Goal: Task Accomplishment & Management: Use online tool/utility

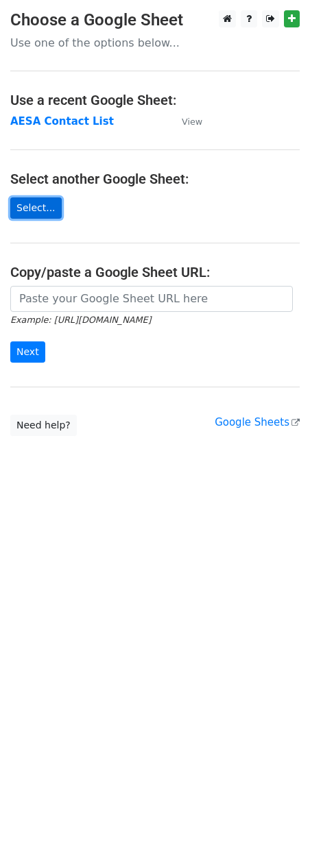
click at [51, 202] on link "Select..." at bounding box center [35, 207] width 51 height 21
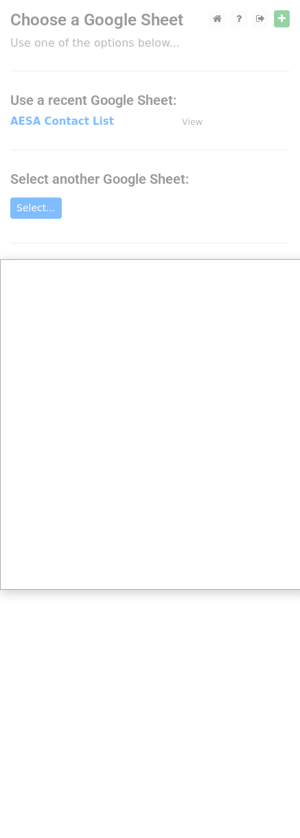
click at [94, 197] on div at bounding box center [155, 424] width 310 height 848
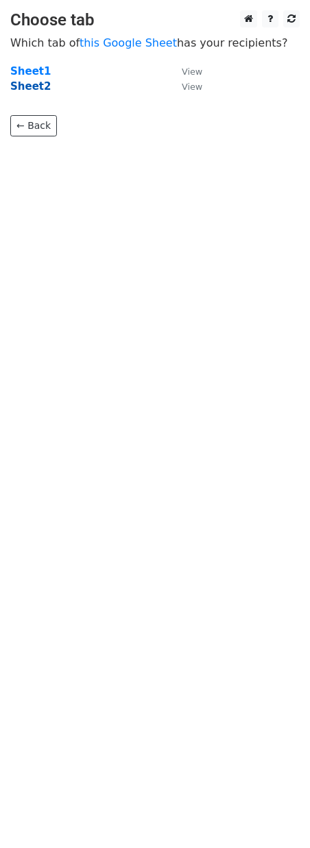
click at [42, 91] on strong "Sheet2" at bounding box center [30, 86] width 40 height 12
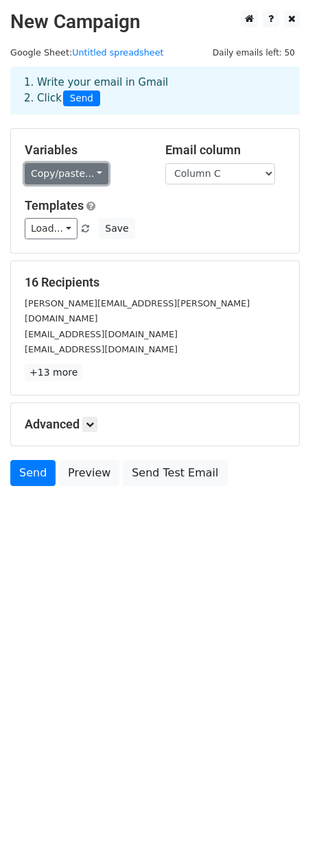
click at [81, 172] on link "Copy/paste..." at bounding box center [67, 173] width 84 height 21
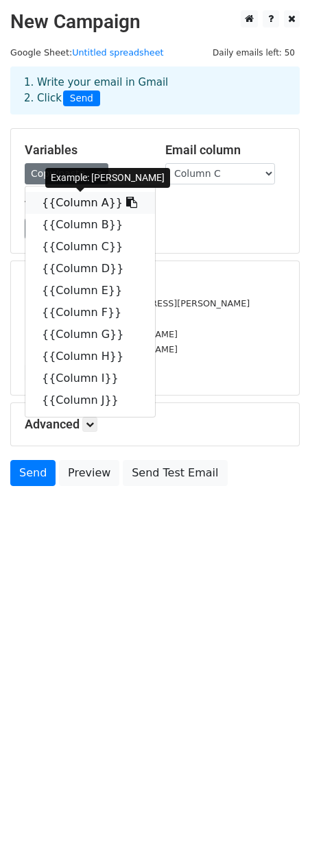
click at [86, 200] on link "{{Column A}}" at bounding box center [90, 203] width 130 height 22
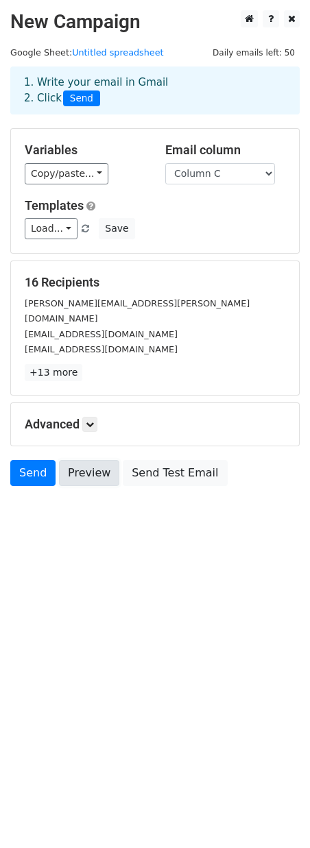
click at [99, 460] on link "Preview" at bounding box center [89, 473] width 60 height 26
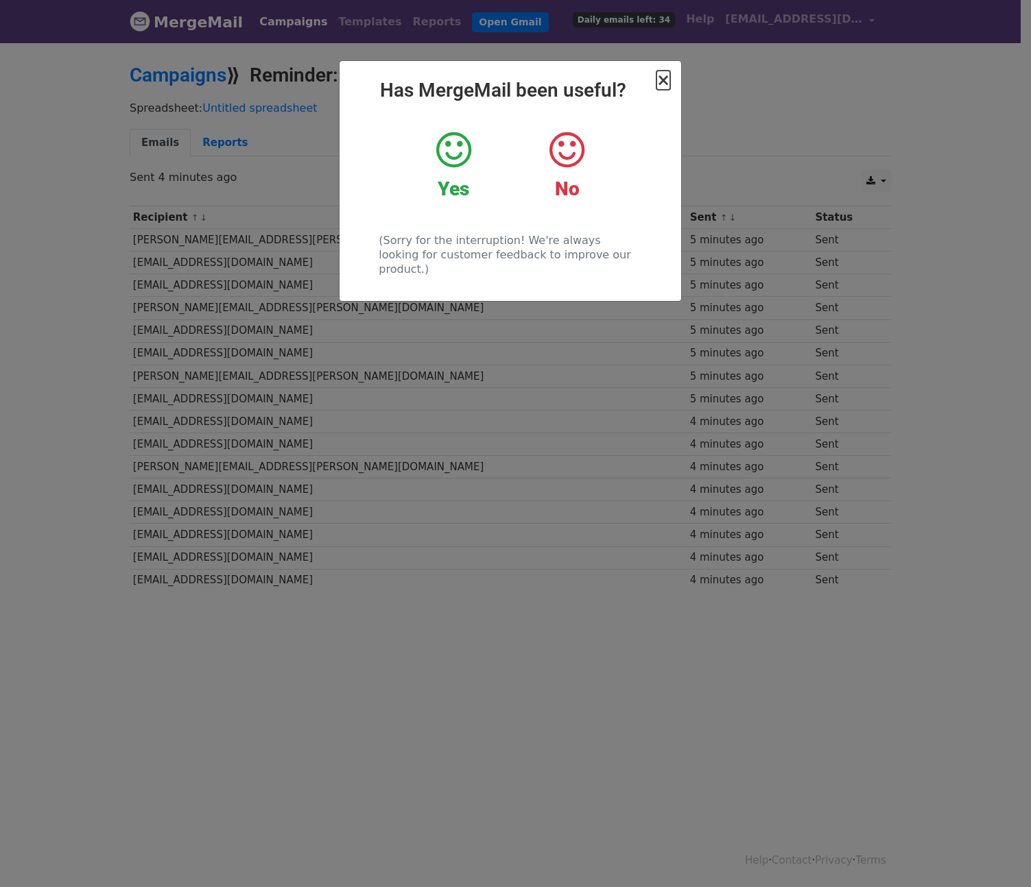
click at [668, 80] on span "×" at bounding box center [663, 80] width 14 height 19
